Goal: Information Seeking & Learning: Learn about a topic

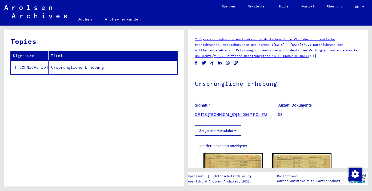
scroll to position [60, 0]
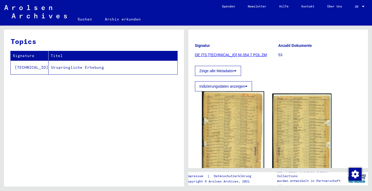
click at [227, 124] on img at bounding box center [233, 133] width 62 height 85
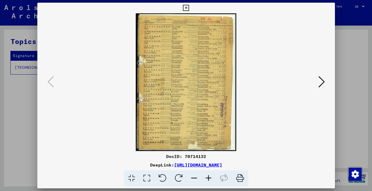
click at [212, 172] on icon at bounding box center [208, 178] width 14 height 16
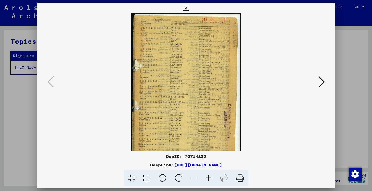
click at [212, 172] on icon at bounding box center [208, 178] width 14 height 16
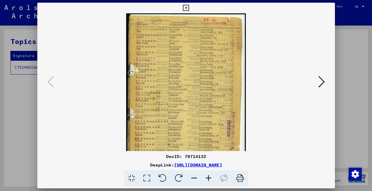
click at [212, 172] on icon at bounding box center [208, 178] width 14 height 16
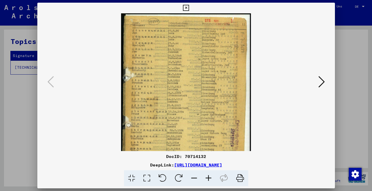
click at [212, 172] on icon at bounding box center [208, 178] width 14 height 16
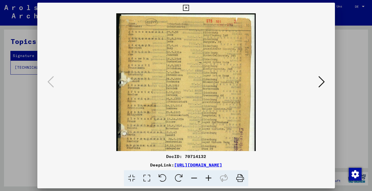
click at [212, 172] on icon at bounding box center [208, 178] width 14 height 16
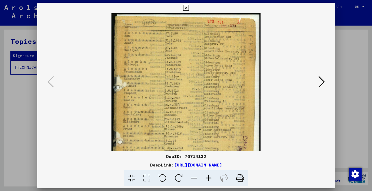
click at [212, 172] on icon at bounding box center [208, 178] width 14 height 16
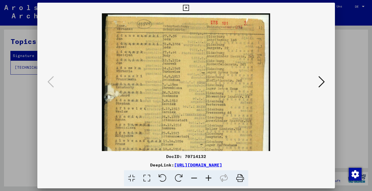
click at [212, 172] on icon at bounding box center [208, 178] width 14 height 16
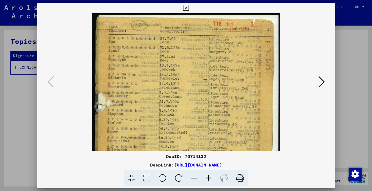
click at [321, 80] on icon at bounding box center [321, 81] width 6 height 13
